Goal: Information Seeking & Learning: Find contact information

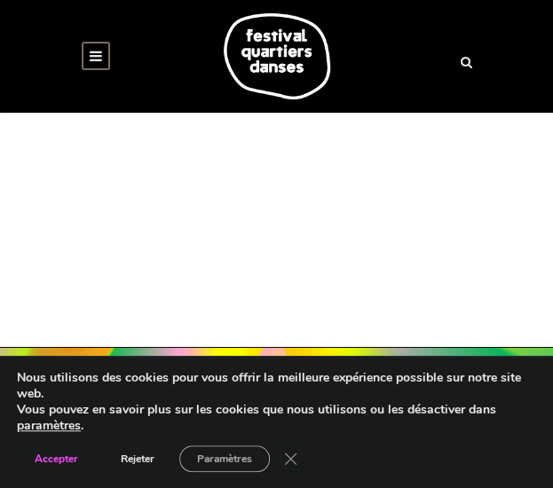
click at [80, 466] on button "Accepter" at bounding box center [56, 458] width 79 height 27
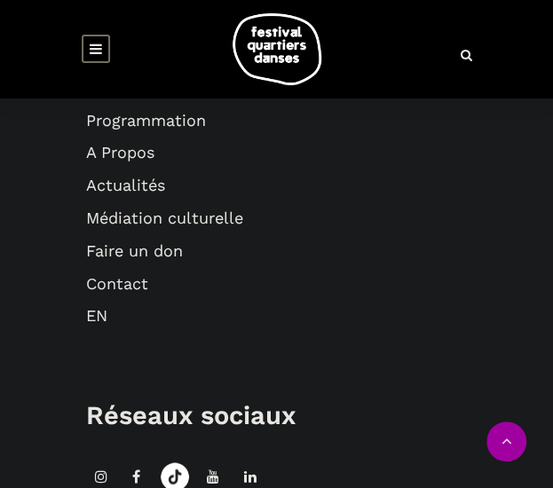
scroll to position [1986, 0]
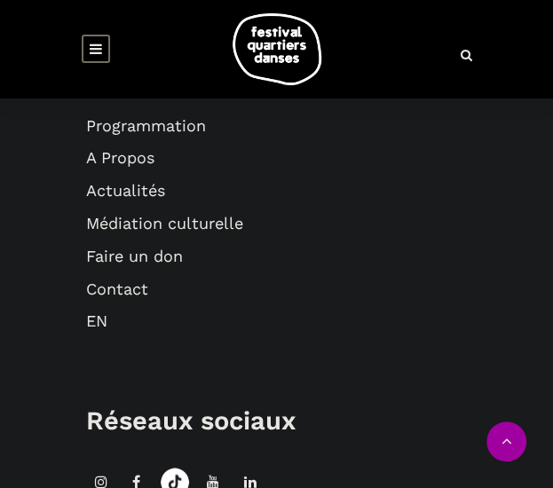
click at [115, 298] on link "Contact" at bounding box center [117, 288] width 62 height 19
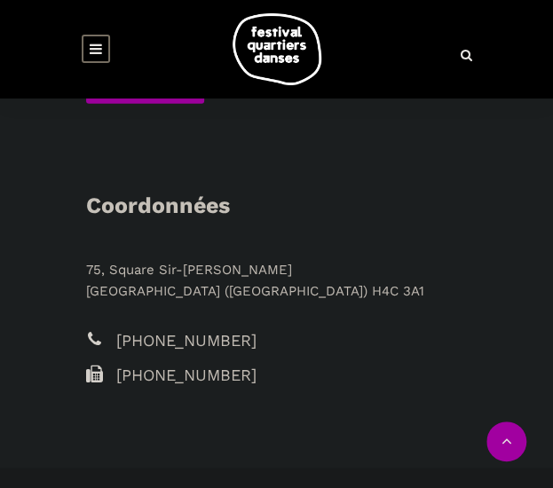
scroll to position [1159, 0]
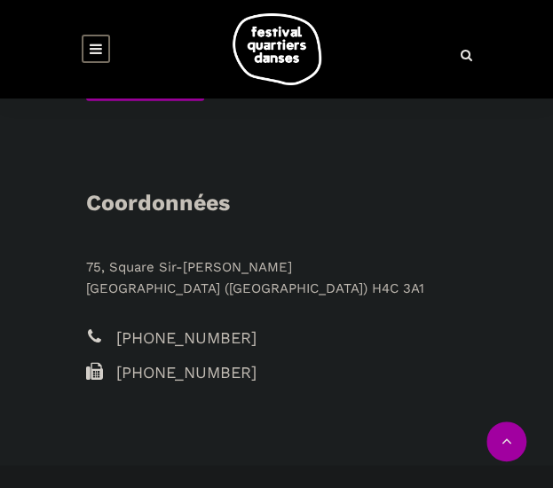
drag, startPoint x: 85, startPoint y: 245, endPoint x: 436, endPoint y: 246, distance: 350.4
click at [436, 256] on p "[STREET_ADDRESS][PERSON_NAME]" at bounding box center [276, 277] width 381 height 43
copy p "75, Square Sir-[PERSON_NAME]"
drag, startPoint x: 253, startPoint y: 310, endPoint x: 135, endPoint y: 321, distance: 118.6
click at [135, 326] on span "[PHONE_NUMBER]" at bounding box center [291, 339] width 351 height 26
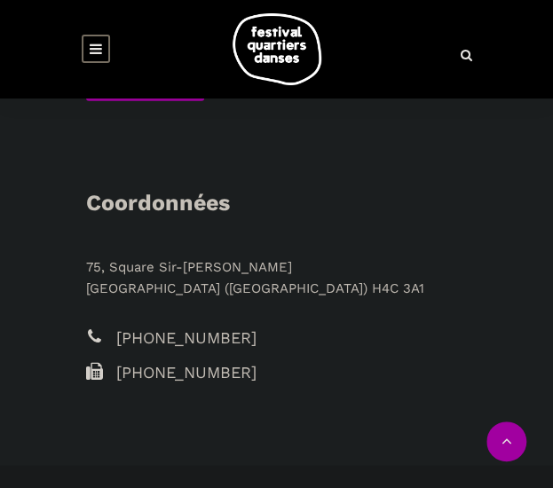
copy span "[PHONE_NUMBER]"
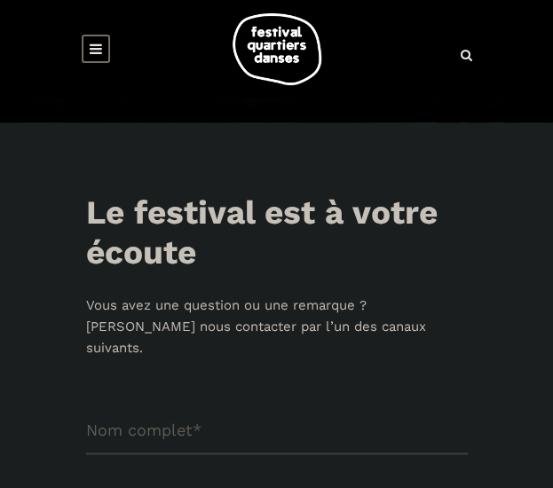
scroll to position [0, 0]
